Goal: Task Accomplishment & Management: Complete application form

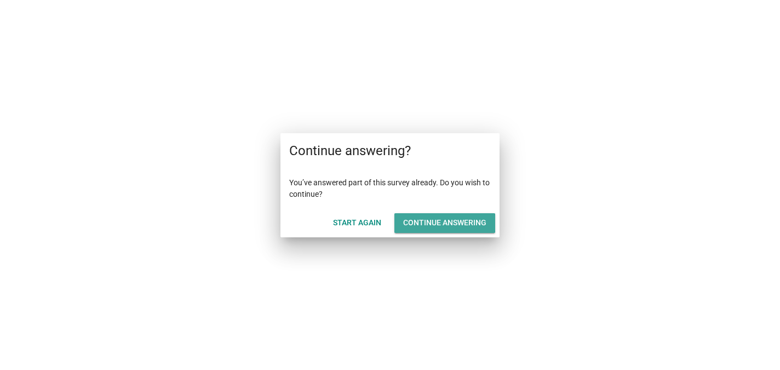
click at [454, 223] on div "Continue answering" at bounding box center [444, 222] width 83 height 11
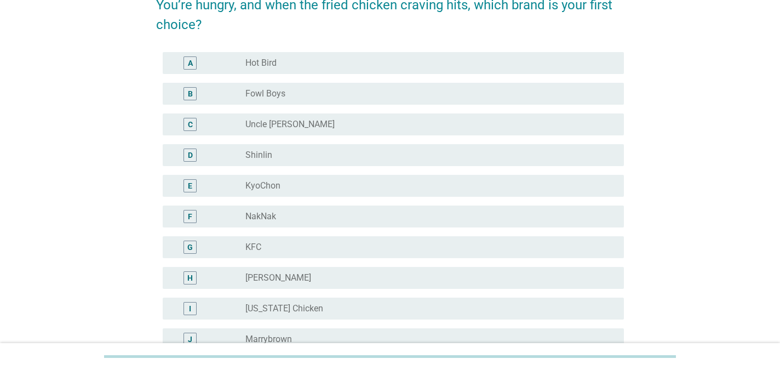
scroll to position [65, 0]
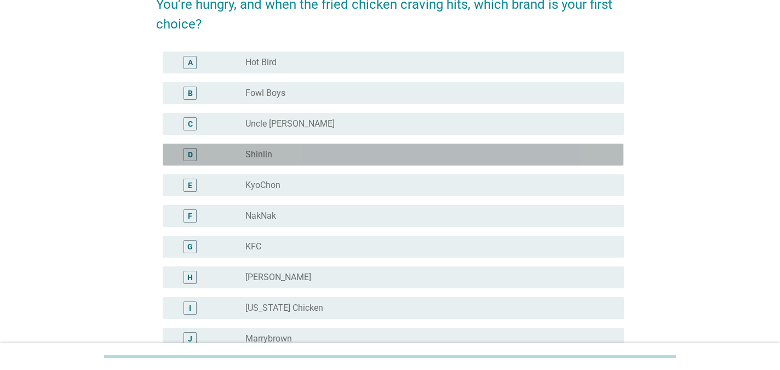
click at [191, 154] on div "D" at bounding box center [190, 153] width 5 height 11
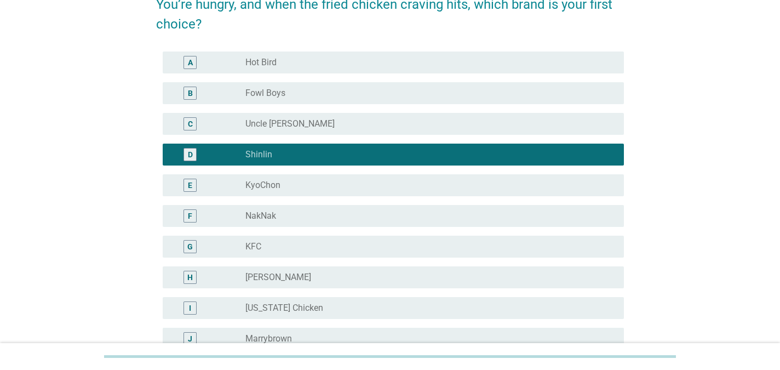
click at [187, 184] on div "E" at bounding box center [189, 184] width 13 height 13
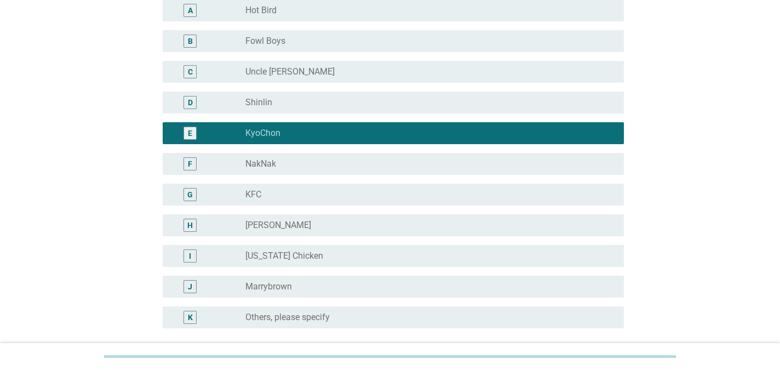
scroll to position [129, 0]
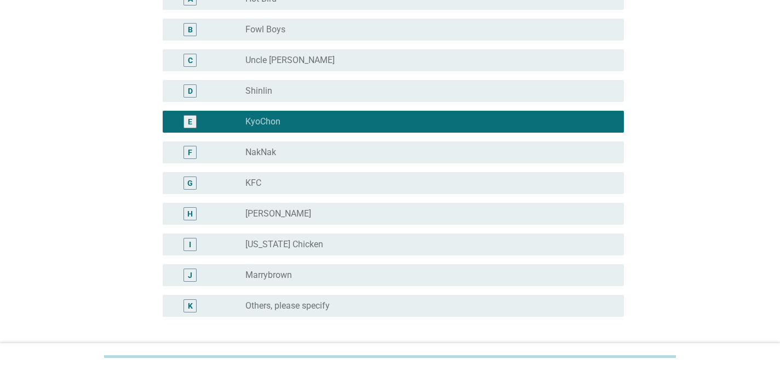
click at [194, 213] on div "H" at bounding box center [189, 213] width 13 height 13
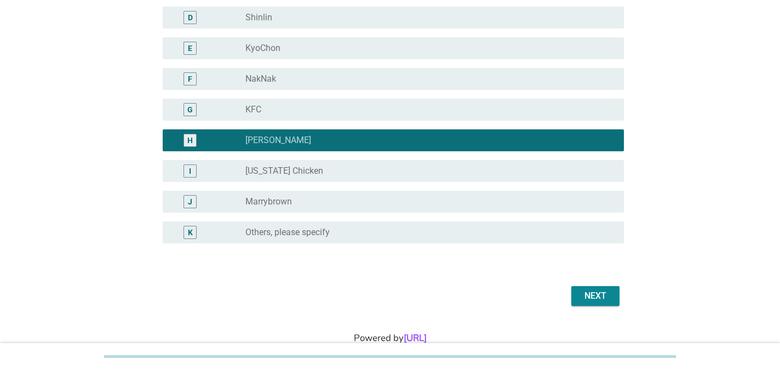
scroll to position [203, 0]
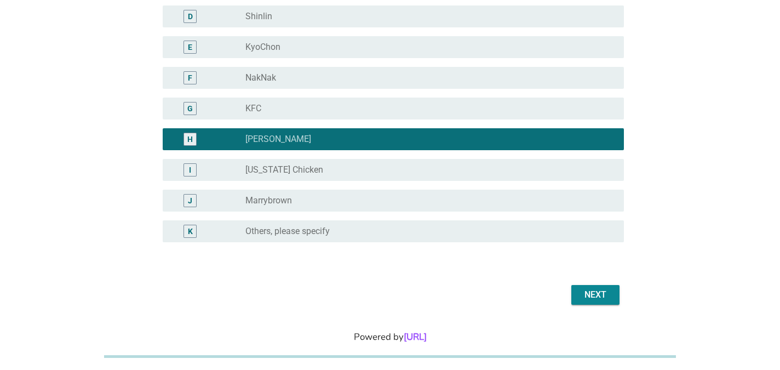
click at [598, 296] on div "Next" at bounding box center [595, 294] width 31 height 13
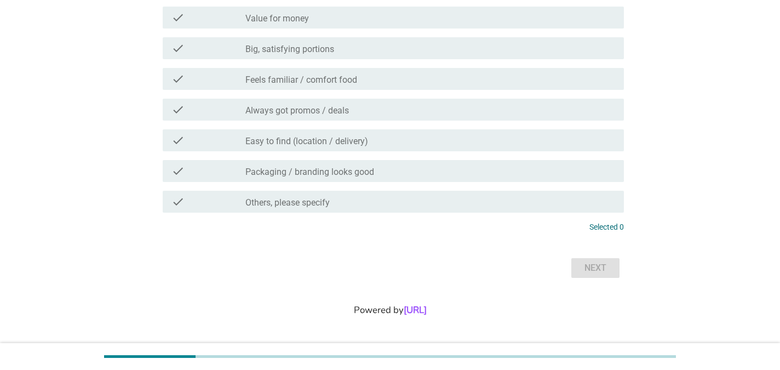
scroll to position [0, 0]
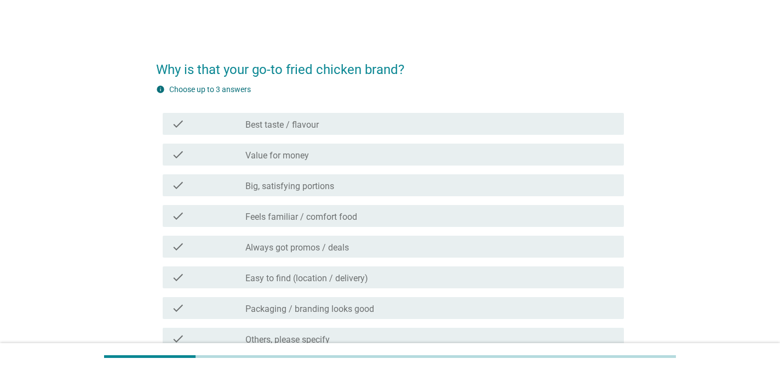
click at [177, 217] on icon "check" at bounding box center [177, 215] width 13 height 13
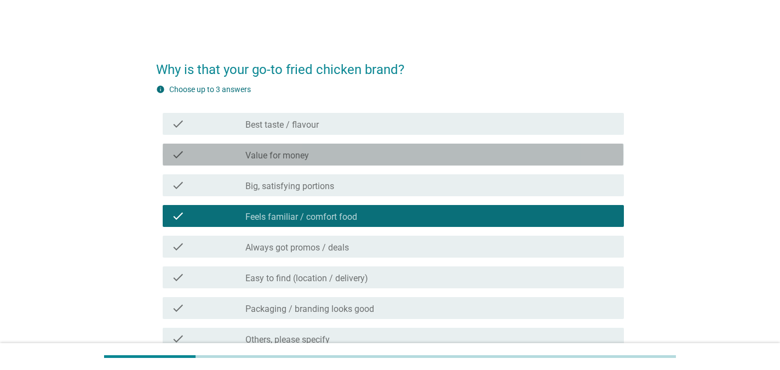
click at [177, 158] on icon "check" at bounding box center [177, 154] width 13 height 13
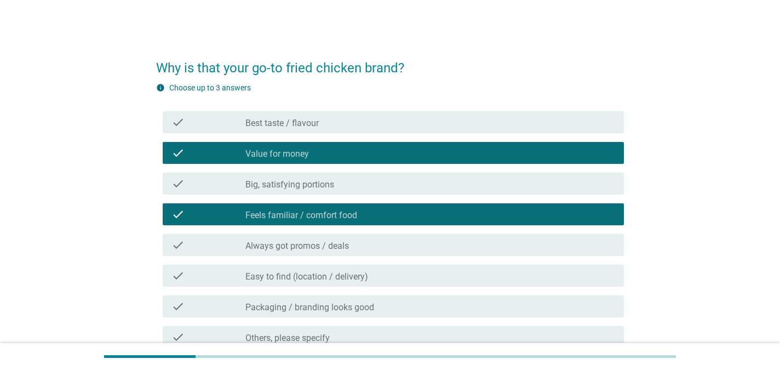
scroll to position [2, 0]
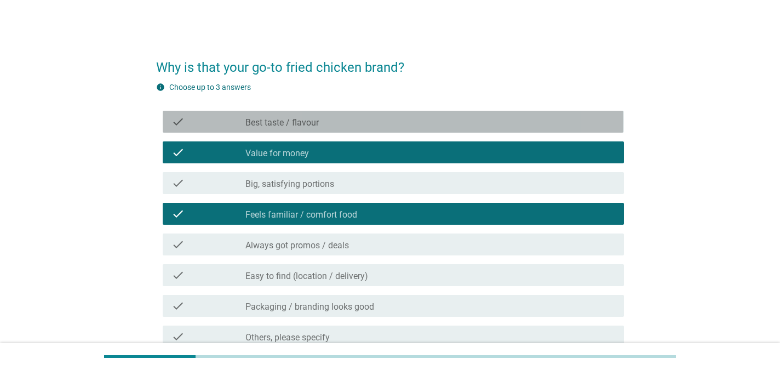
click at [179, 119] on icon "check" at bounding box center [177, 121] width 13 height 13
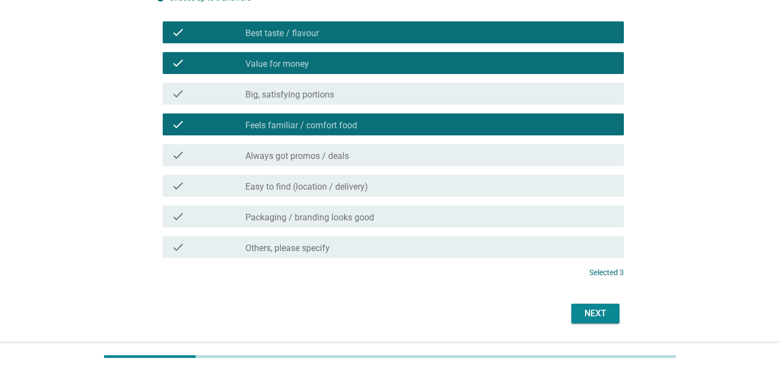
scroll to position [94, 0]
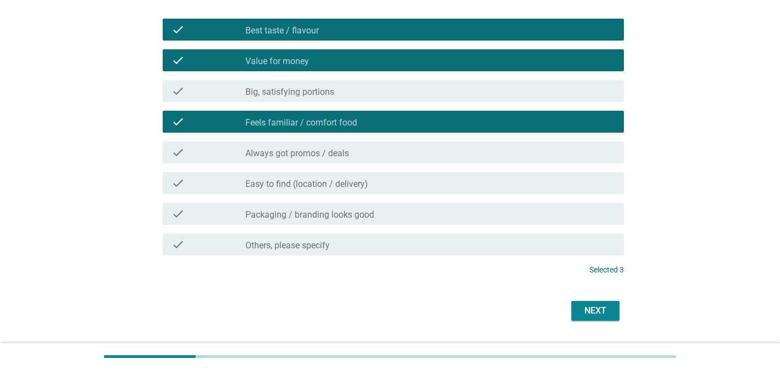
click at [178, 182] on icon "check" at bounding box center [177, 182] width 13 height 13
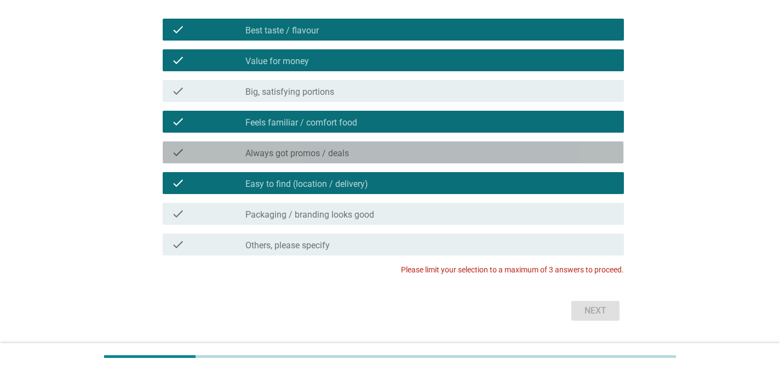
click at [182, 151] on icon "check" at bounding box center [177, 152] width 13 height 13
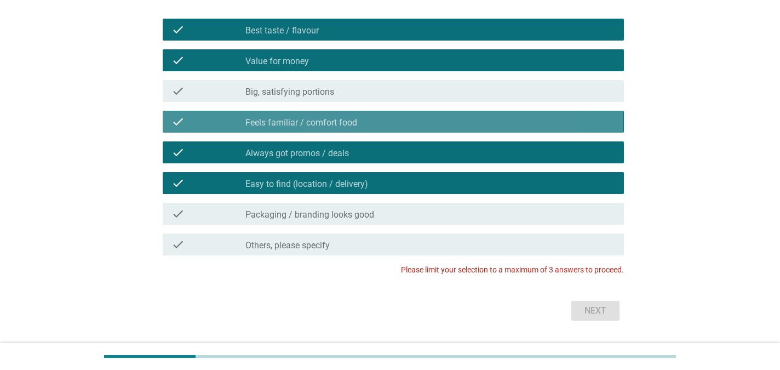
click at [176, 120] on icon "check" at bounding box center [177, 121] width 13 height 13
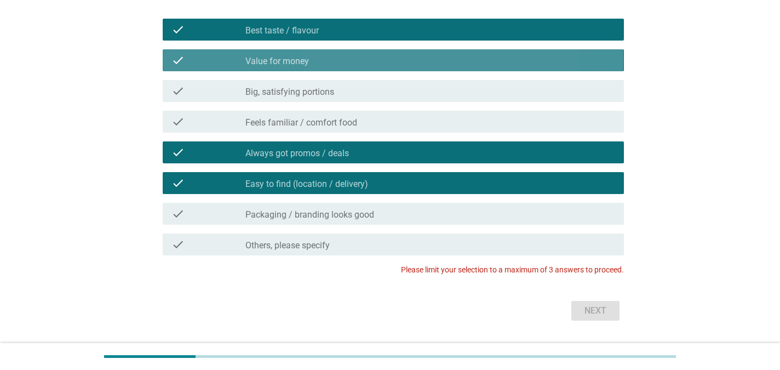
click at [177, 59] on icon "check" at bounding box center [177, 60] width 13 height 13
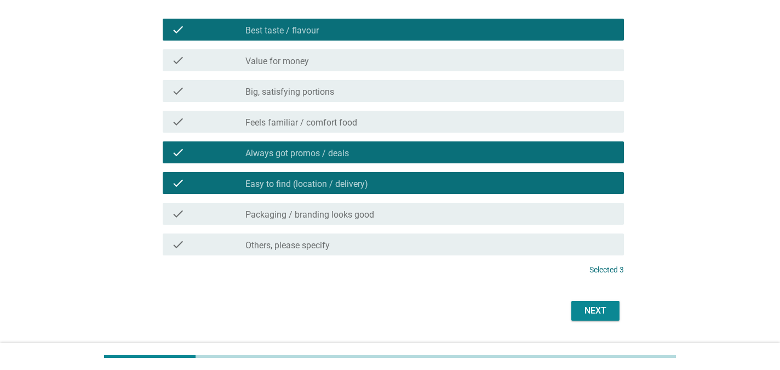
click at [586, 311] on div "Next" at bounding box center [595, 310] width 31 height 13
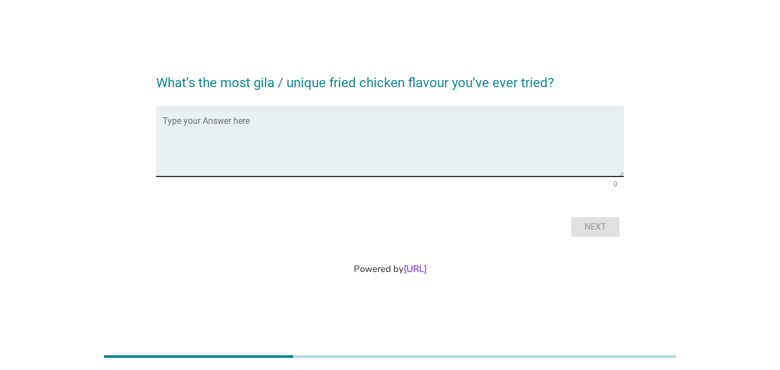
scroll to position [0, 0]
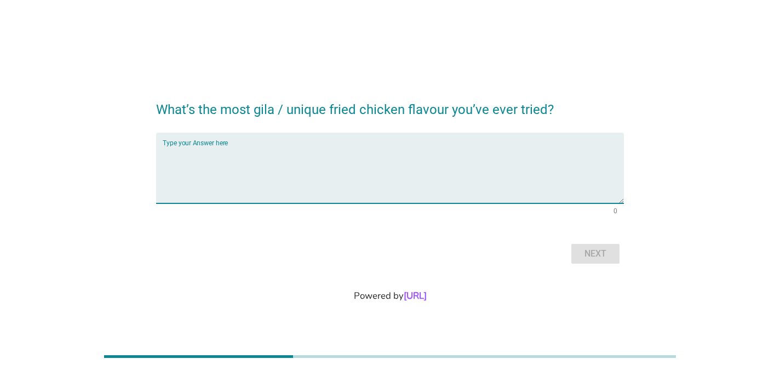
click at [309, 160] on textarea "Type your Answer here" at bounding box center [393, 174] width 460 height 57
type textarea "N"
type textarea "Nothing unique for now"
click at [608, 256] on div "Next" at bounding box center [595, 253] width 31 height 13
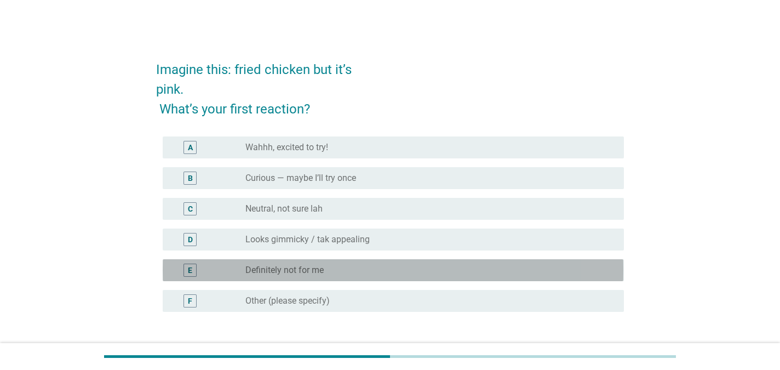
click at [189, 267] on div "E" at bounding box center [190, 269] width 4 height 11
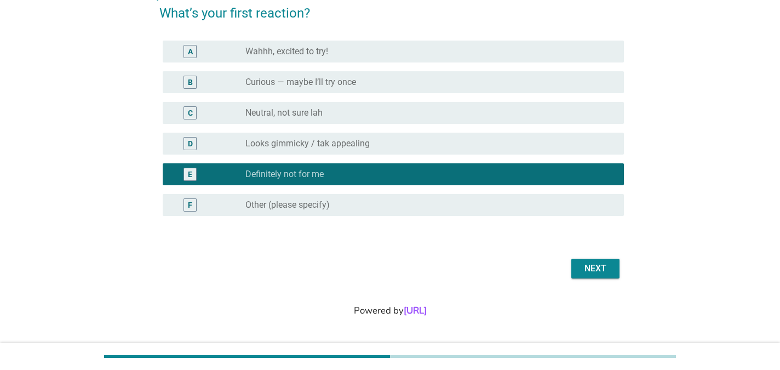
scroll to position [96, 0]
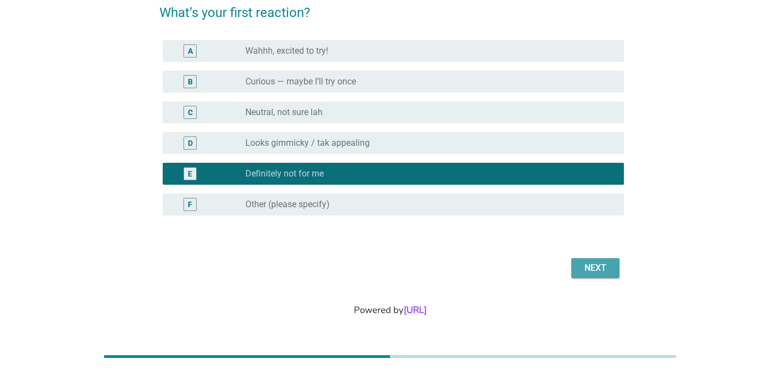
click at [591, 267] on div "Next" at bounding box center [595, 267] width 31 height 13
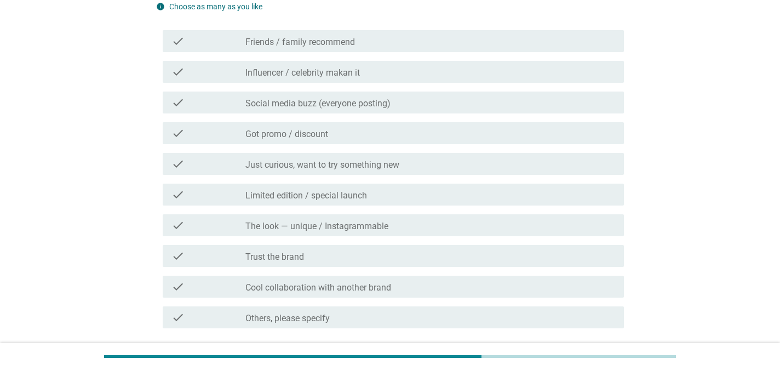
scroll to position [105, 0]
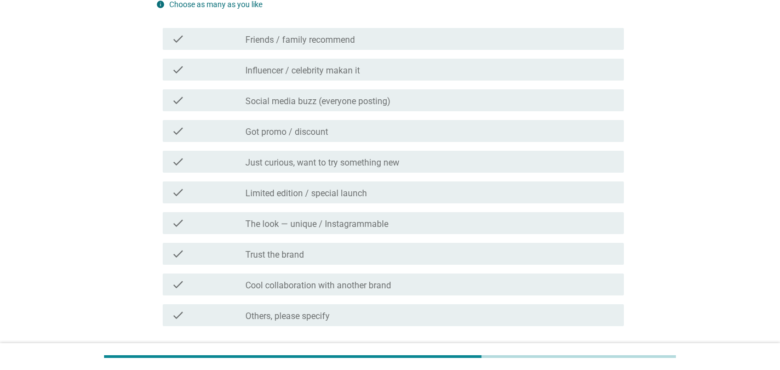
click at [181, 159] on icon "check" at bounding box center [177, 161] width 13 height 13
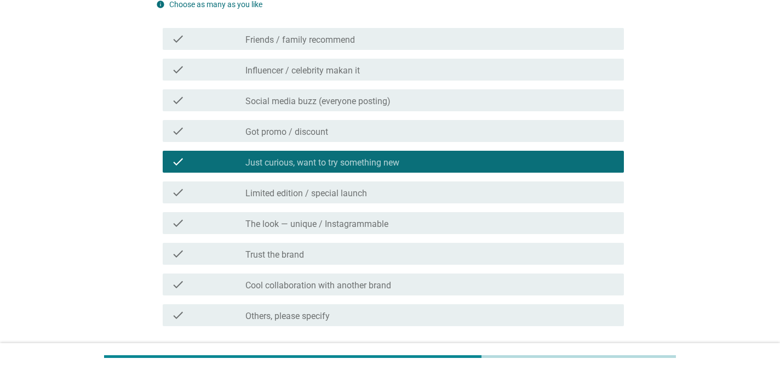
click at [174, 188] on icon "check" at bounding box center [177, 192] width 13 height 13
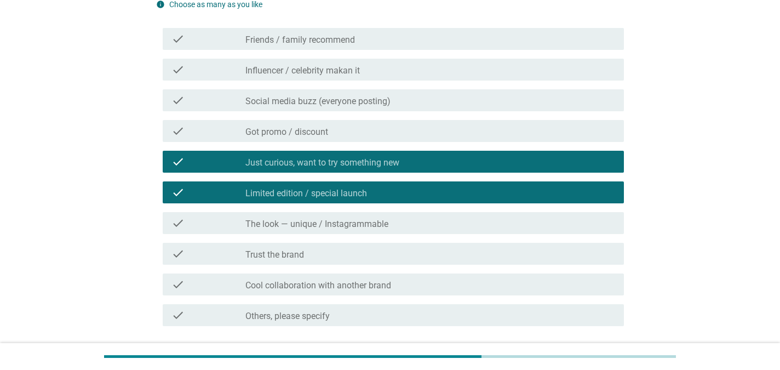
scroll to position [202, 0]
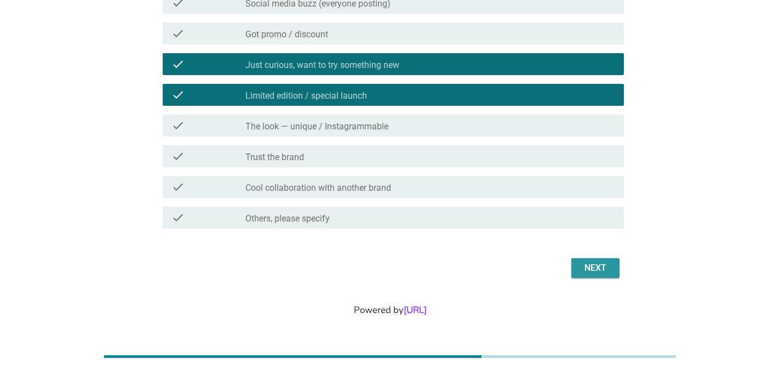
click at [600, 267] on div "Next" at bounding box center [595, 267] width 31 height 13
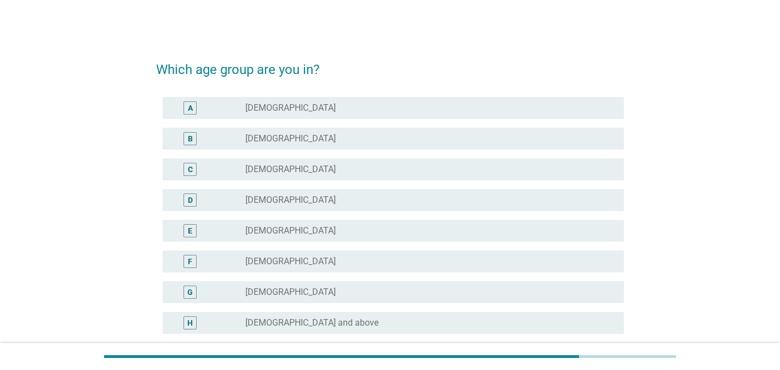
click at [189, 201] on div "D" at bounding box center [190, 199] width 5 height 11
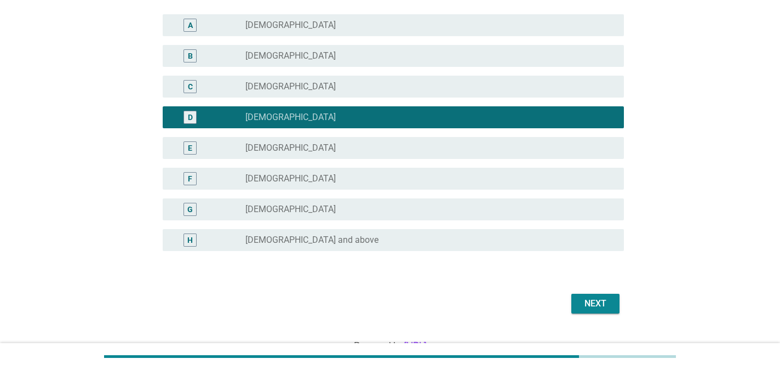
scroll to position [118, 0]
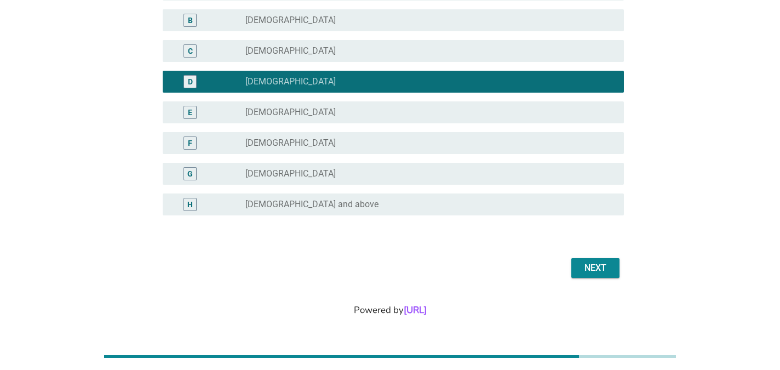
click at [600, 260] on button "Next" at bounding box center [595, 268] width 48 height 20
